Goal: Check status

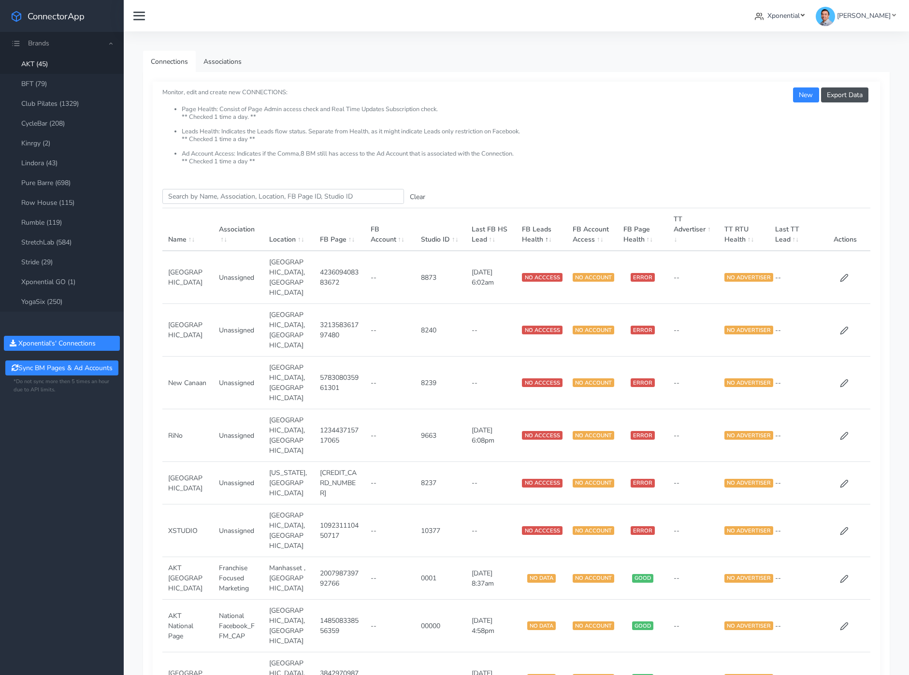
click at [800, 12] on span "Xponential" at bounding box center [784, 15] width 32 height 9
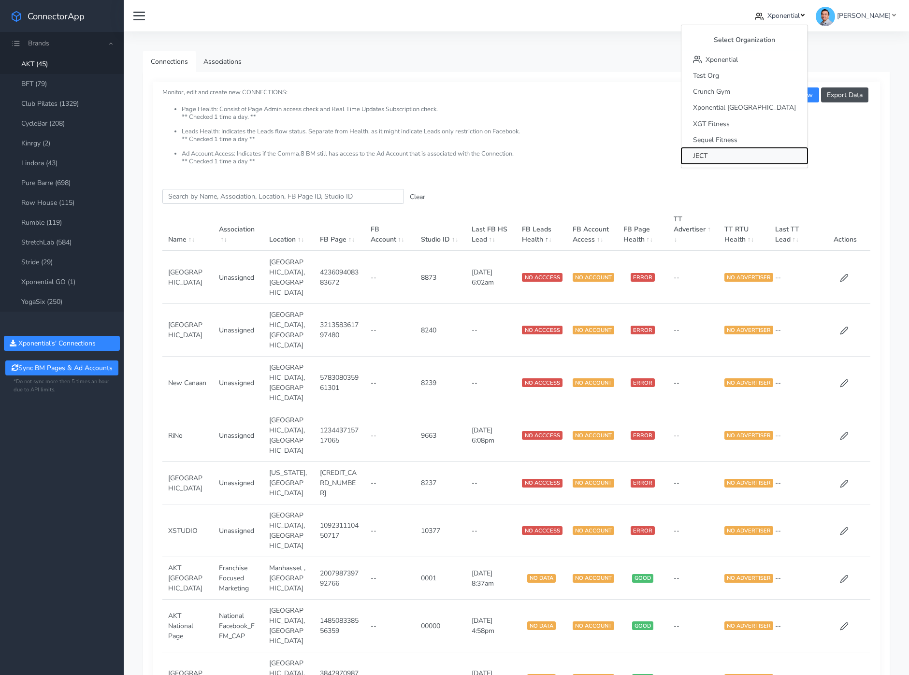
click at [762, 155] on button "JECT" at bounding box center [744, 156] width 126 height 16
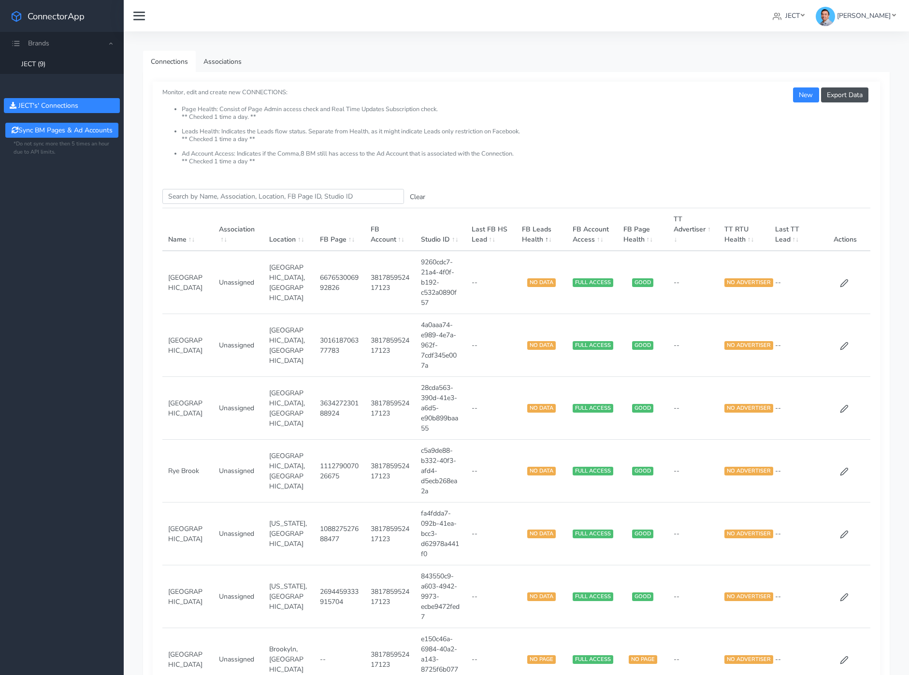
click at [540, 239] on th "FB Leads Health" at bounding box center [541, 229] width 51 height 43
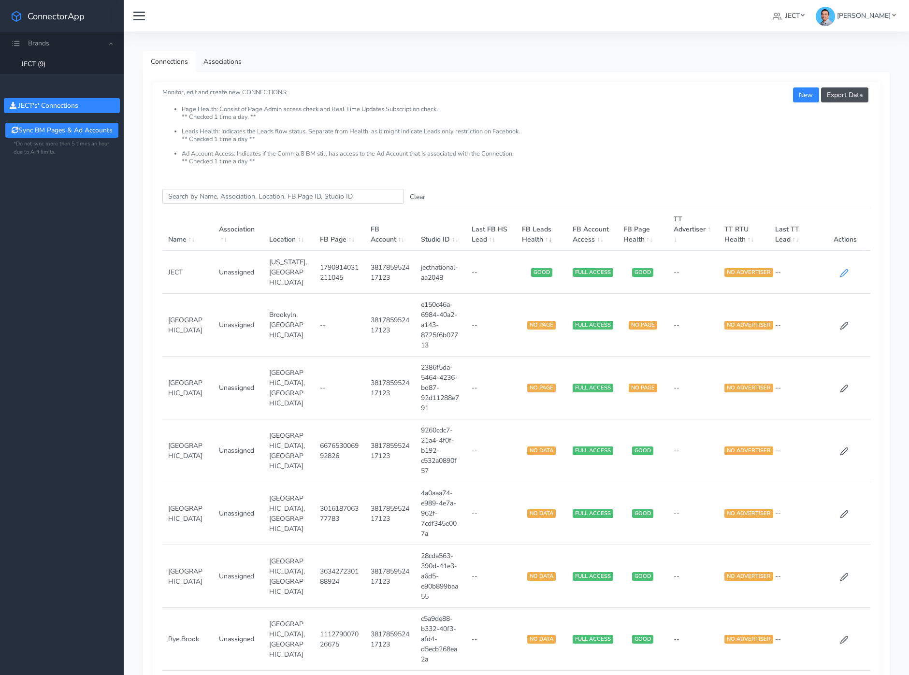
click at [842, 269] on icon at bounding box center [844, 273] width 9 height 9
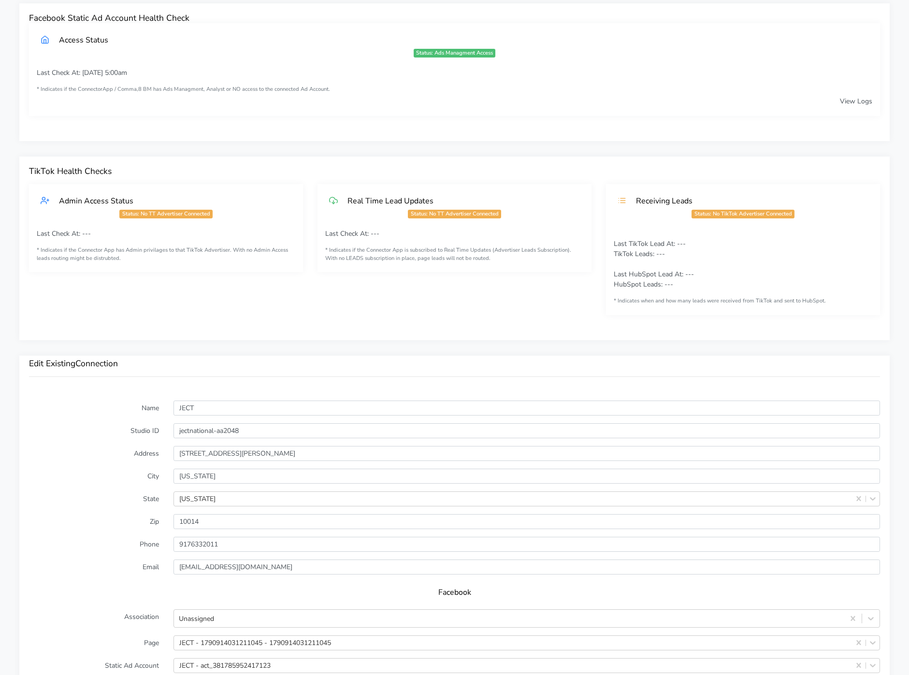
scroll to position [306, 0]
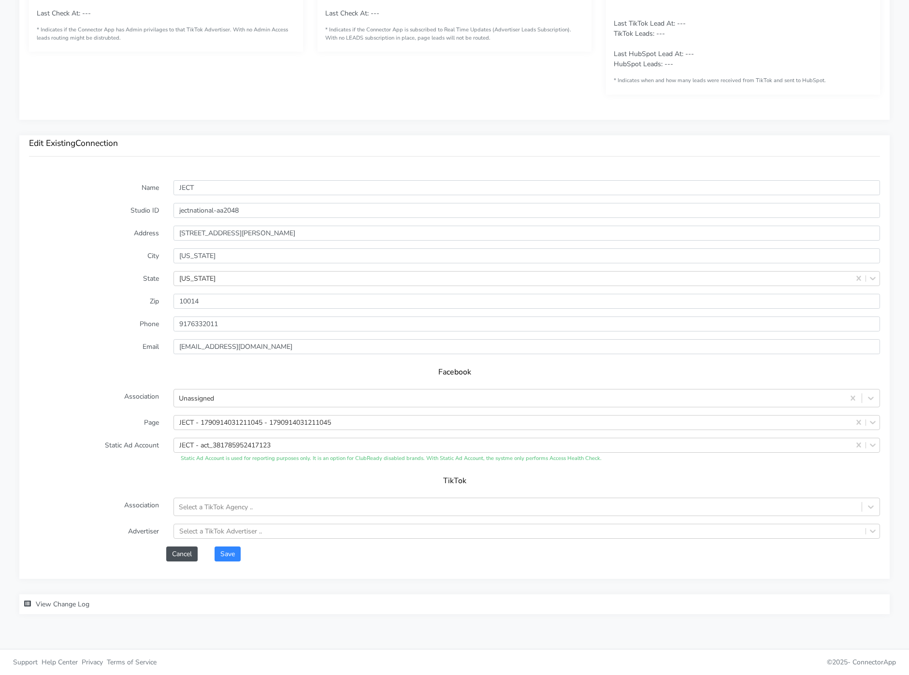
scroll to position [551, 0]
click at [59, 605] on span "View Change Log" at bounding box center [63, 604] width 54 height 9
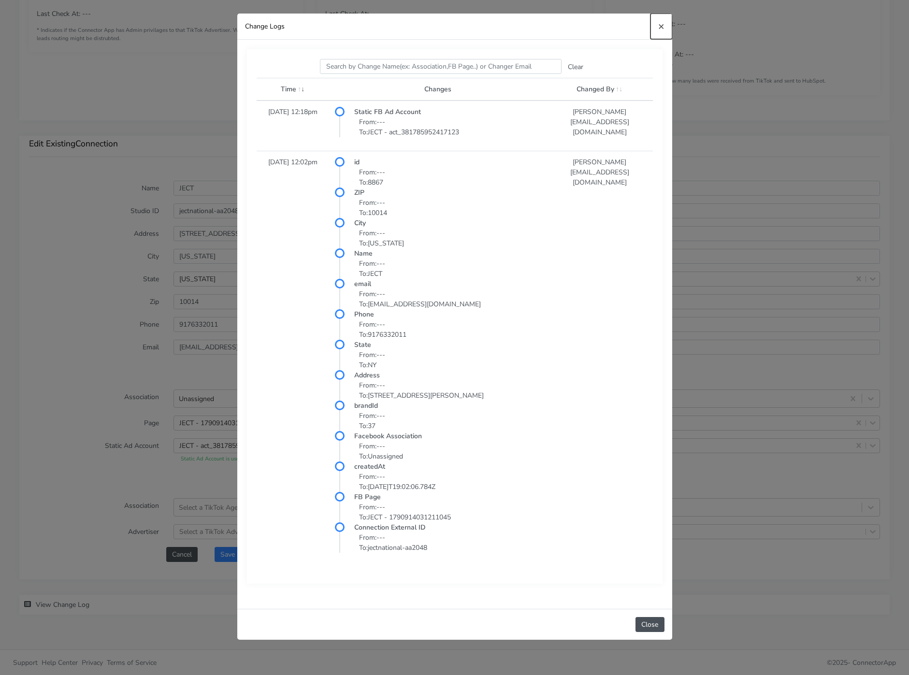
click at [661, 28] on span "×" at bounding box center [661, 26] width 6 height 14
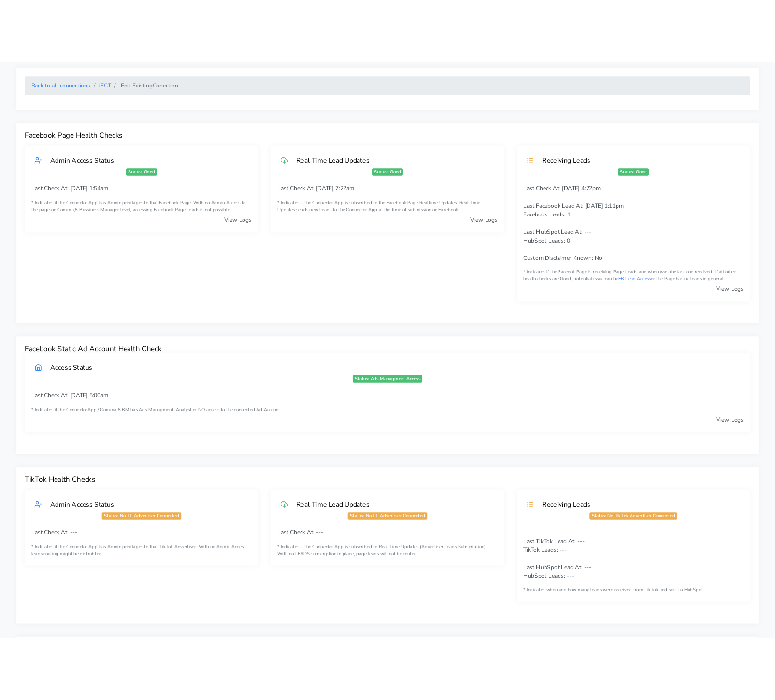
scroll to position [0, 0]
